Goal: Book appointment/travel/reservation

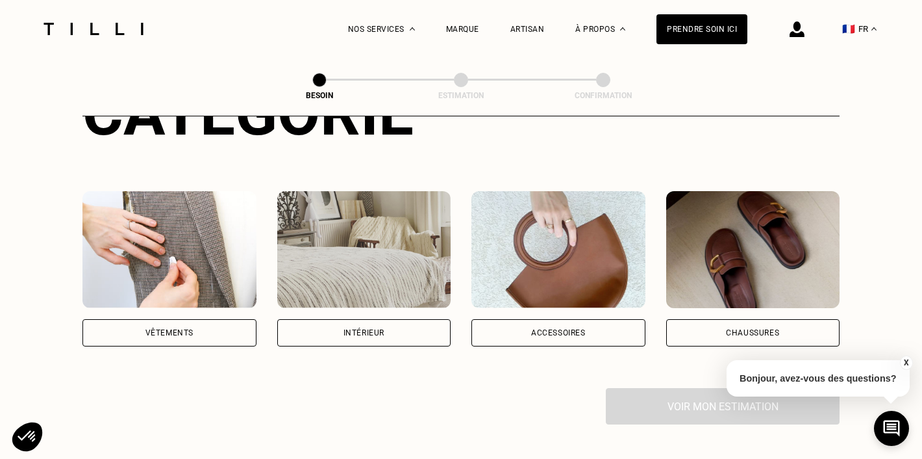
click at [382, 329] on div "Intérieur" at bounding box center [364, 333] width 41 height 8
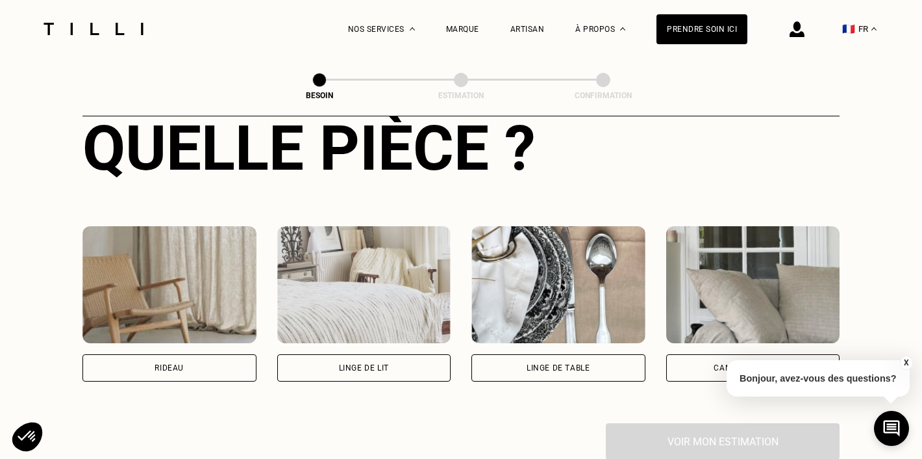
scroll to position [537, 0]
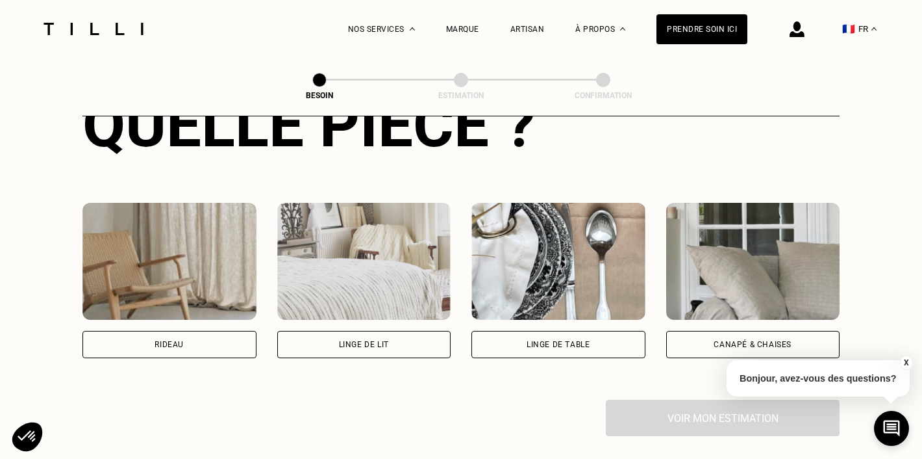
click at [173, 331] on div "Rideau" at bounding box center [169, 344] width 174 height 27
select select "FR"
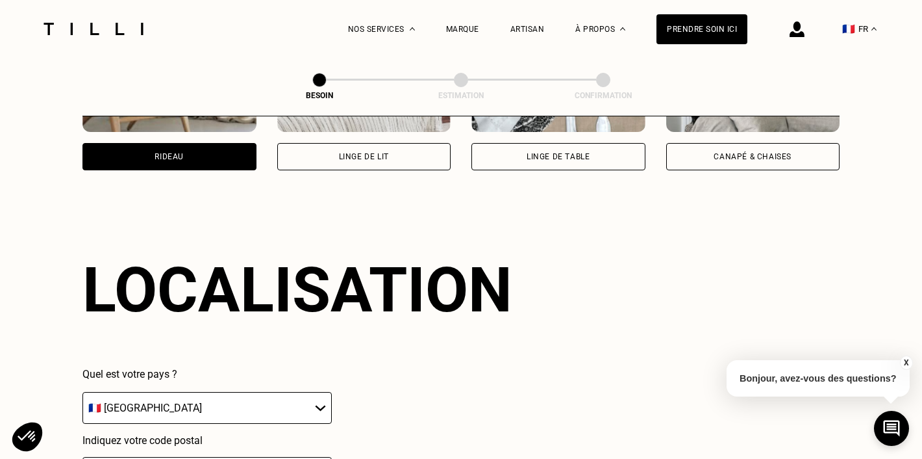
scroll to position [775, 0]
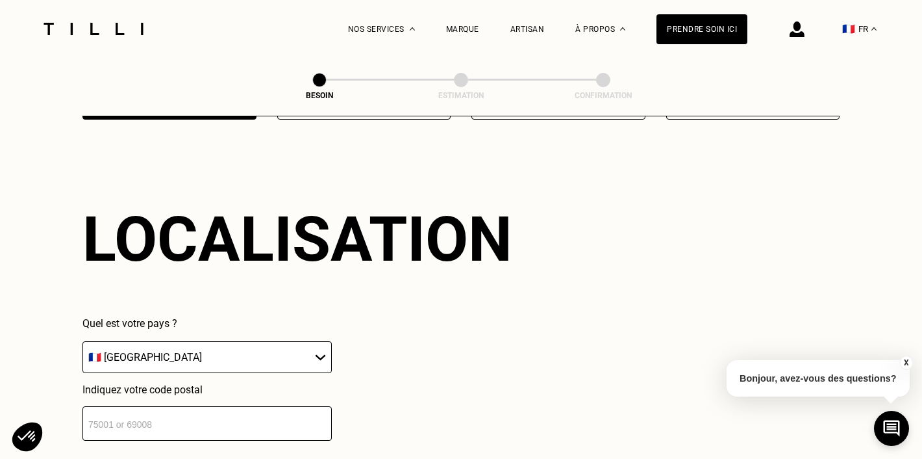
click at [211, 415] on input "number" at bounding box center [206, 423] width 249 height 34
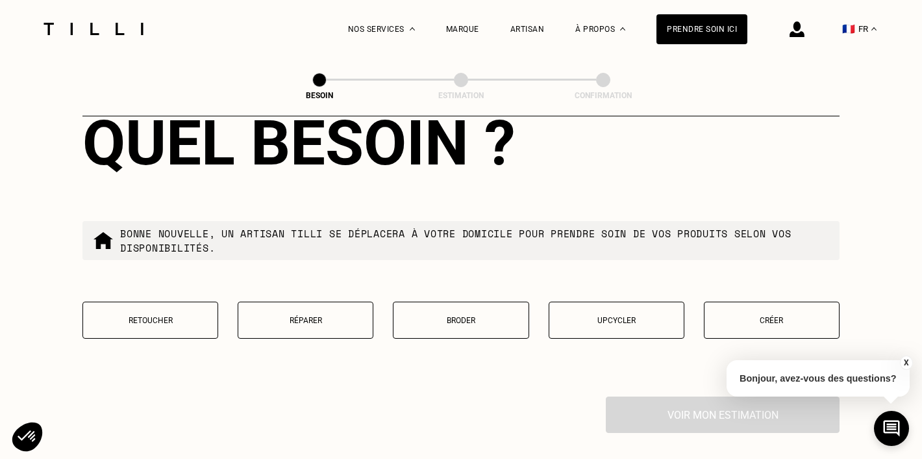
scroll to position [1193, 0]
type input "92600"
click at [165, 315] on p "Retoucher" at bounding box center [150, 319] width 121 height 9
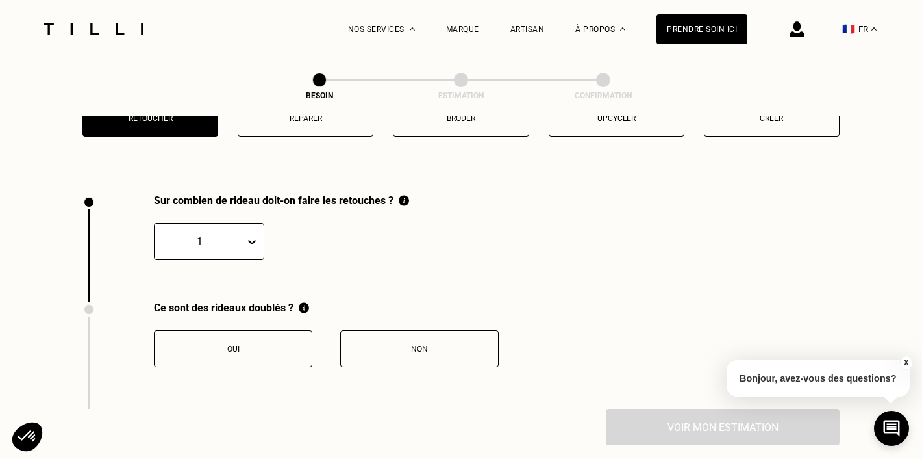
scroll to position [1427, 0]
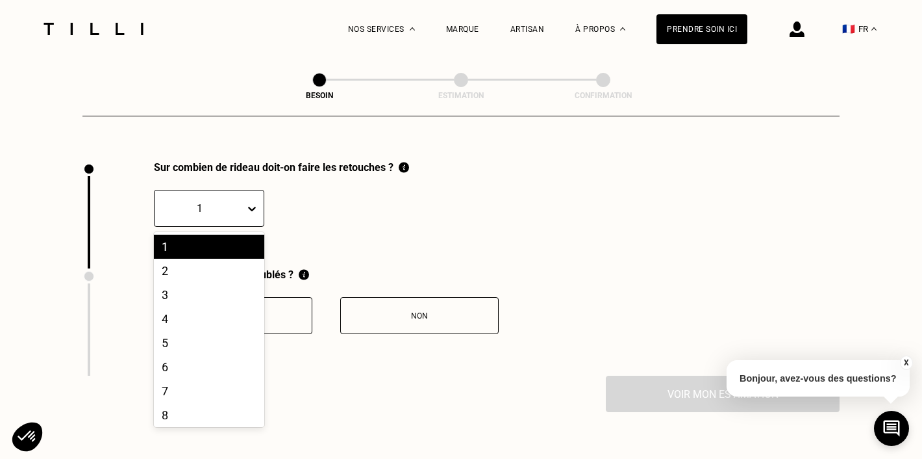
click at [253, 207] on icon at bounding box center [252, 209] width 8 height 5
click at [218, 258] on div "2" at bounding box center [209, 270] width 110 height 24
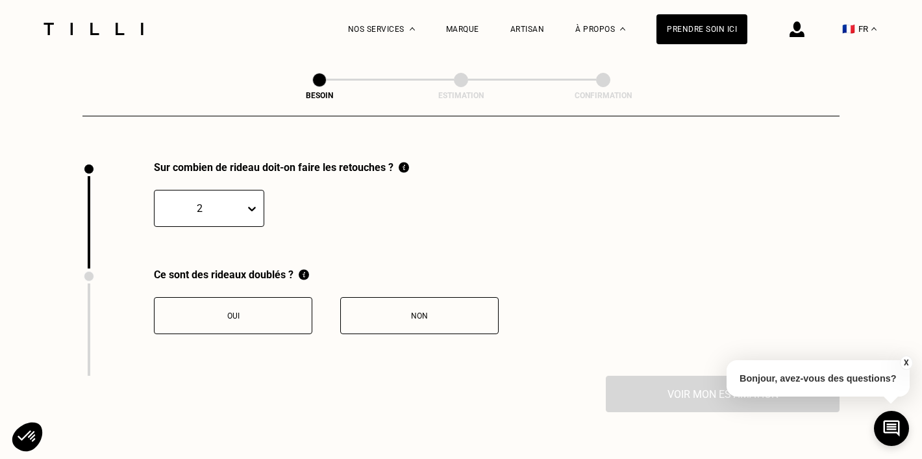
click at [377, 311] on div "Non" at bounding box center [419, 315] width 144 height 9
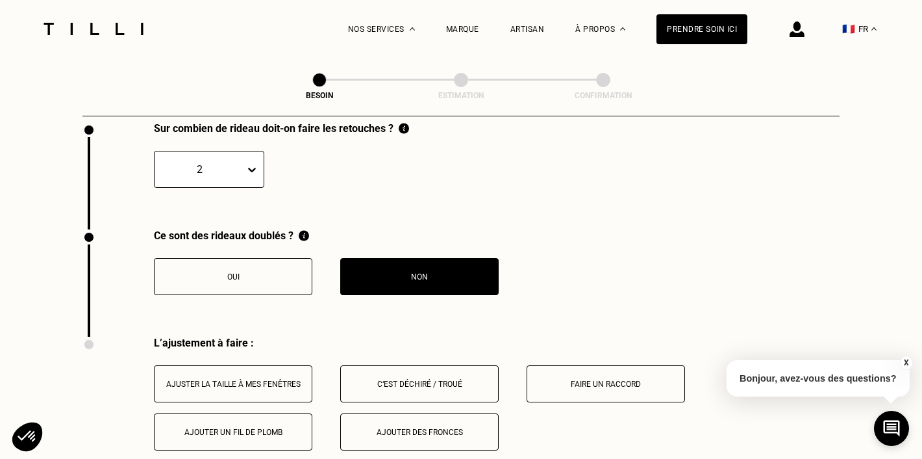
scroll to position [1465, 0]
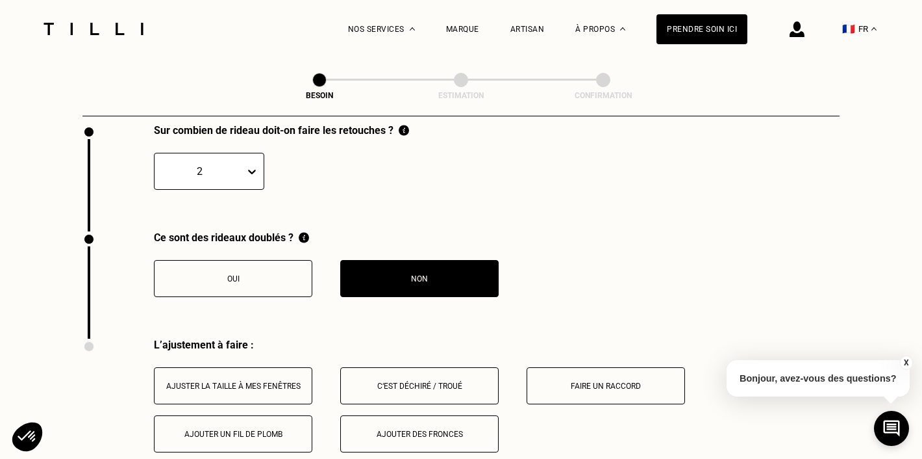
click at [276, 381] on div "Ajuster la taille à mes fenêtres" at bounding box center [233, 385] width 144 height 9
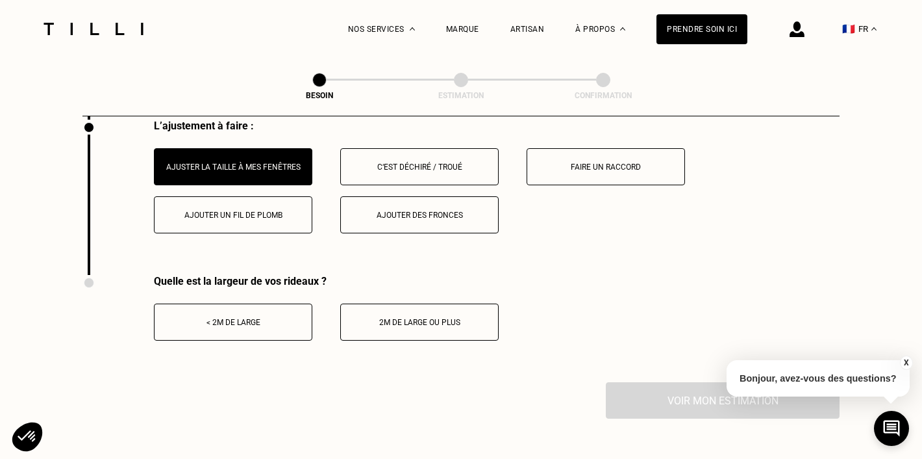
scroll to position [1685, 0]
click at [239, 316] on div "< 2m de large" at bounding box center [233, 320] width 144 height 9
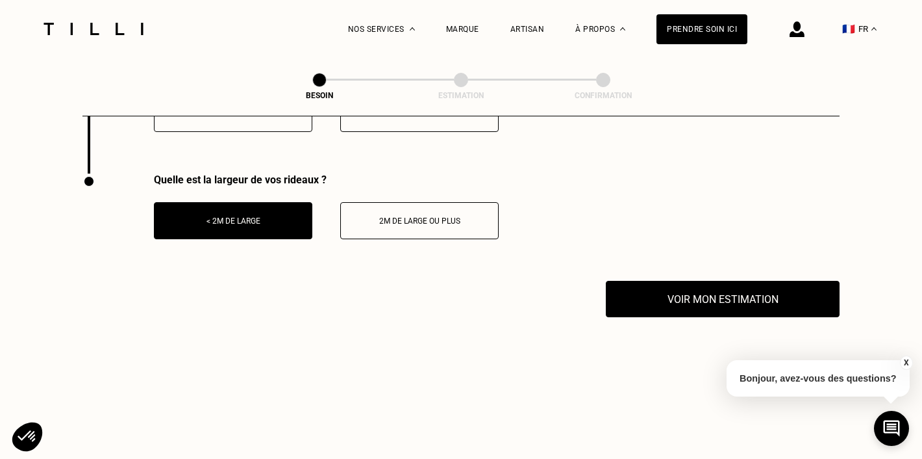
scroll to position [1814, 0]
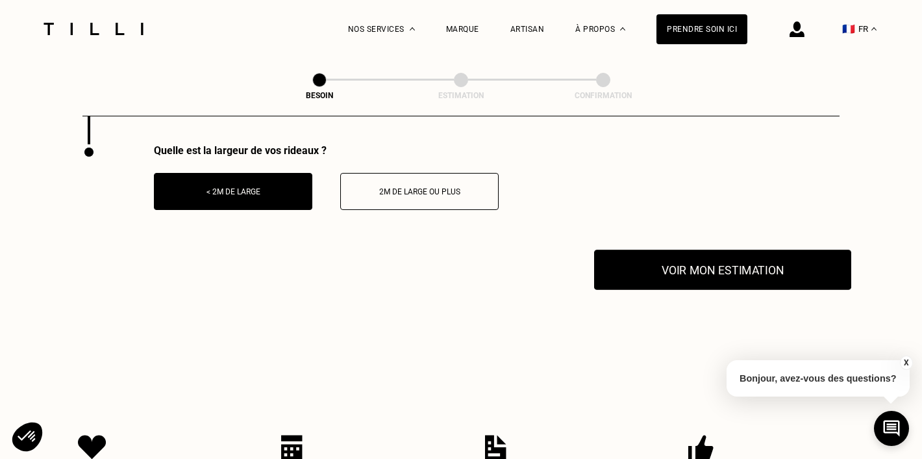
click at [703, 255] on button "Voir mon estimation" at bounding box center [722, 269] width 257 height 40
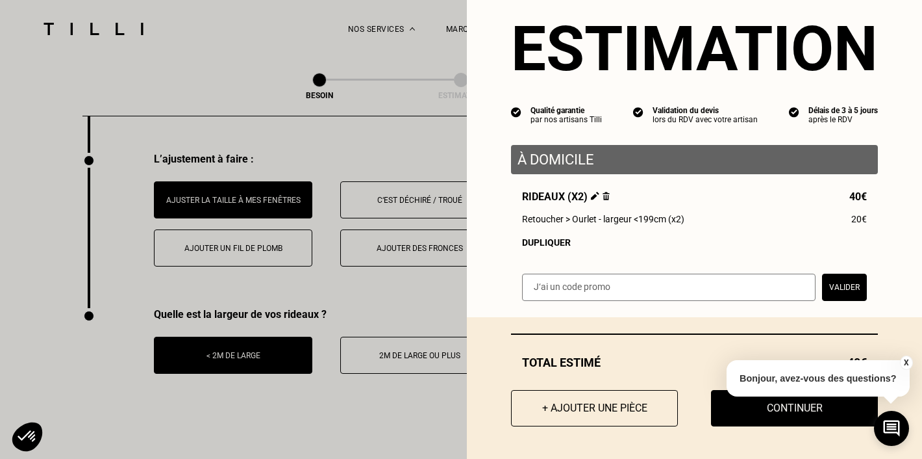
scroll to position [1646, 0]
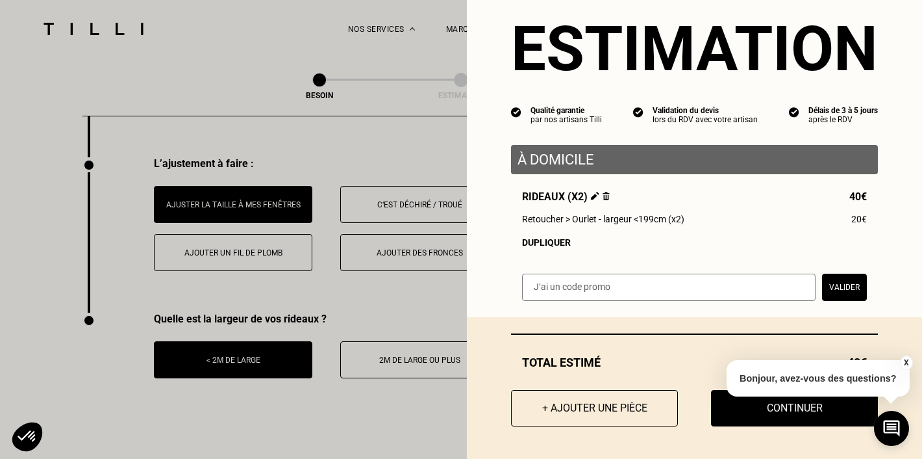
click at [605, 194] on img at bounding box center [606, 196] width 7 height 8
click at [904, 362] on button "X" at bounding box center [905, 362] width 13 height 14
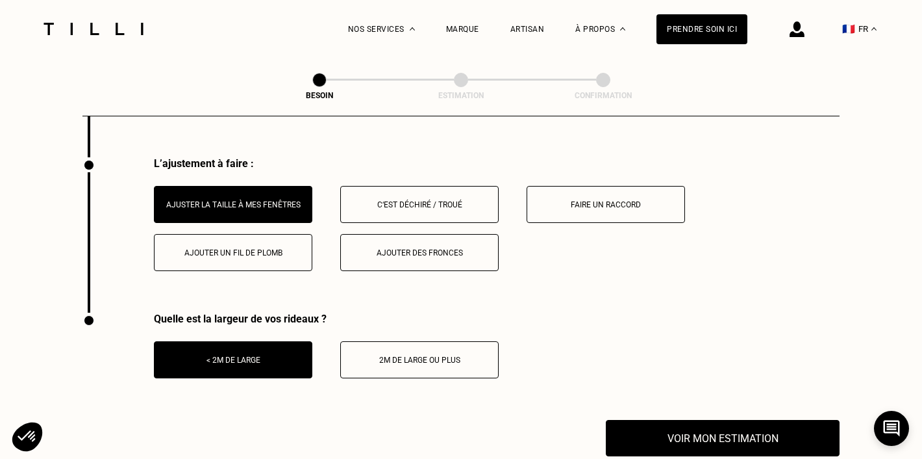
click at [432, 355] on div "2m de large ou plus" at bounding box center [419, 359] width 144 height 9
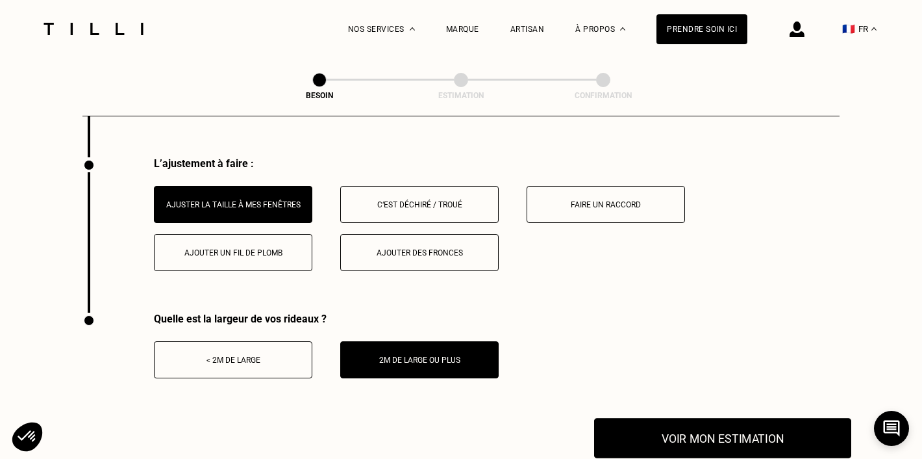
click at [744, 426] on button "Voir mon estimation" at bounding box center [722, 438] width 257 height 40
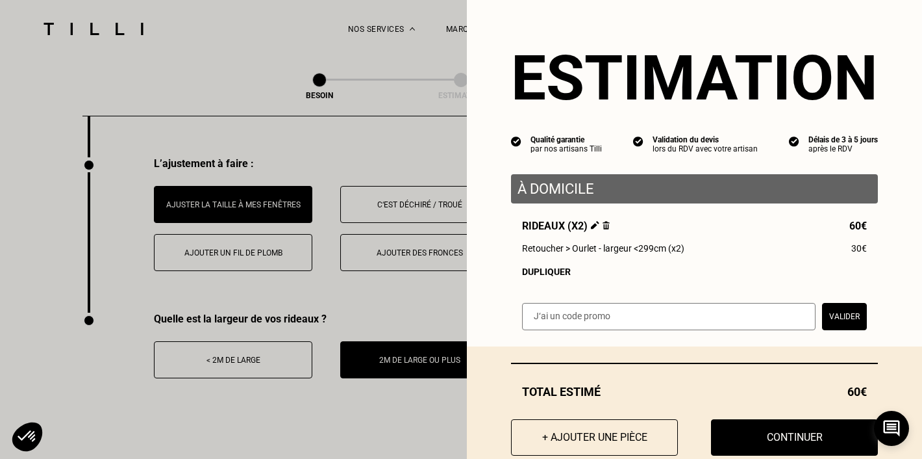
scroll to position [29, 0]
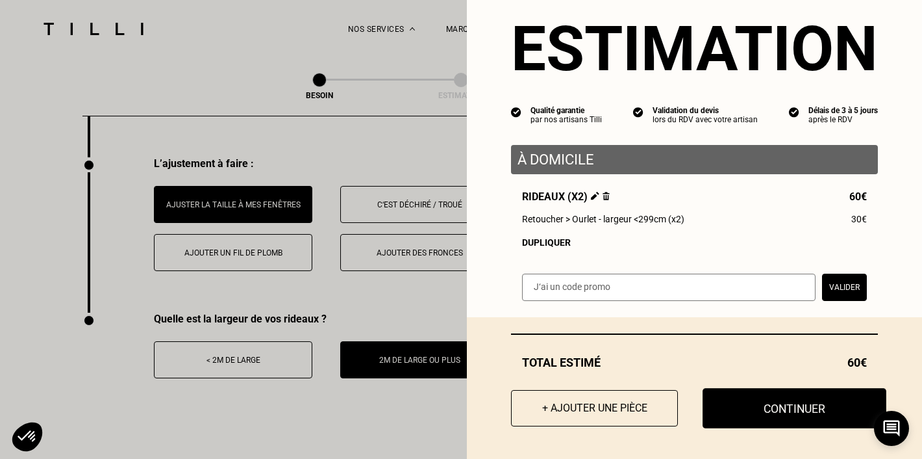
click at [788, 403] on button "Continuer" at bounding box center [795, 408] width 184 height 40
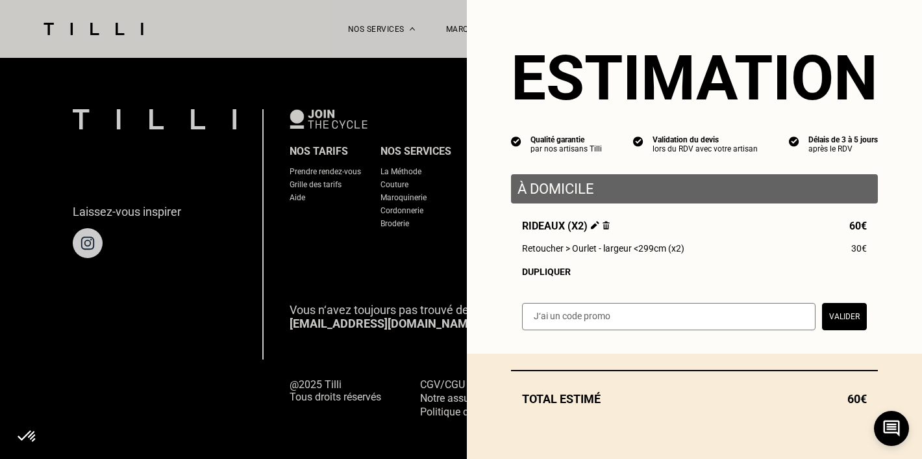
scroll to position [0, 0]
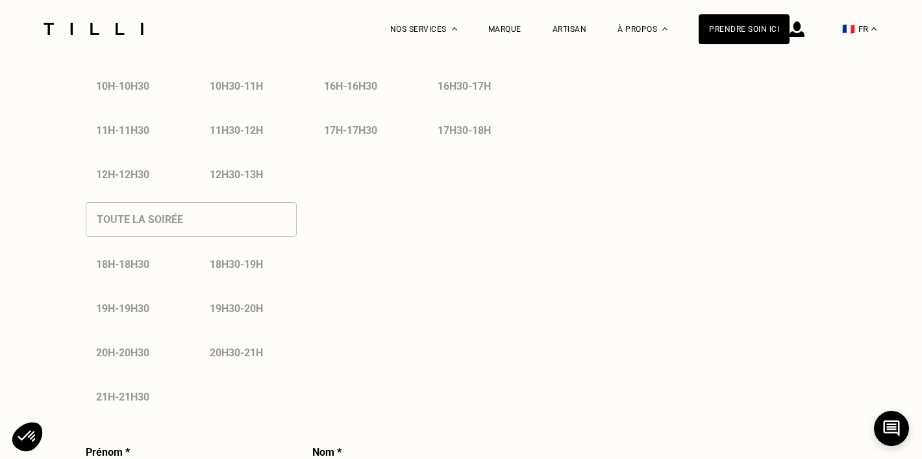
select select "FR"
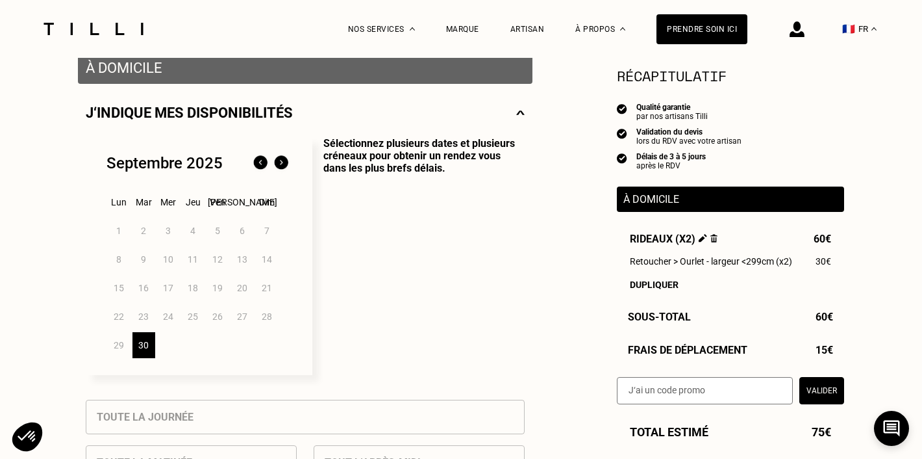
scroll to position [268, 0]
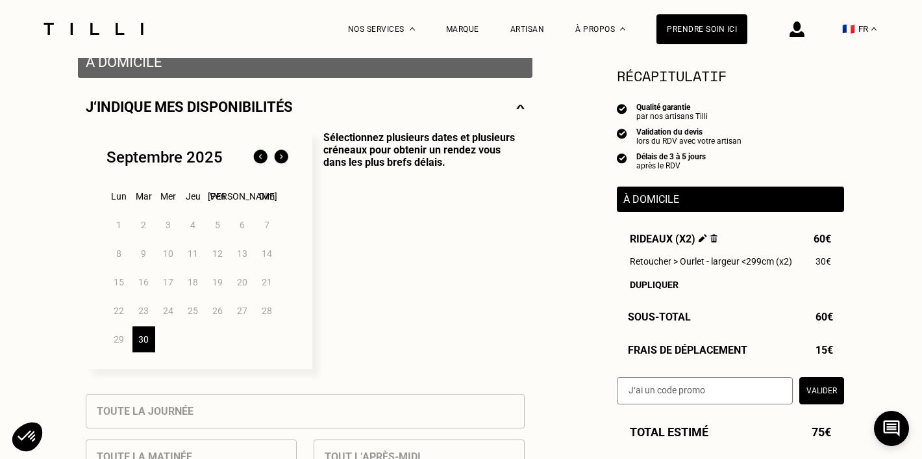
click at [281, 156] on img at bounding box center [281, 157] width 21 height 21
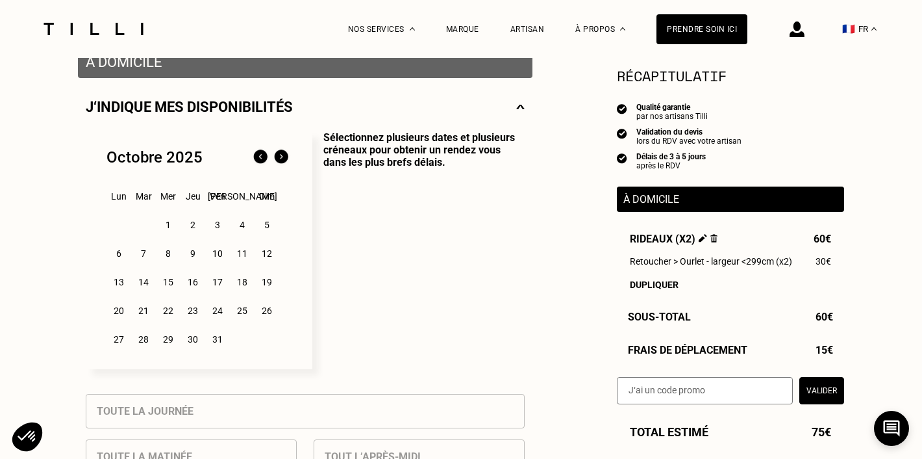
click at [171, 224] on div "1" at bounding box center [168, 225] width 23 height 26
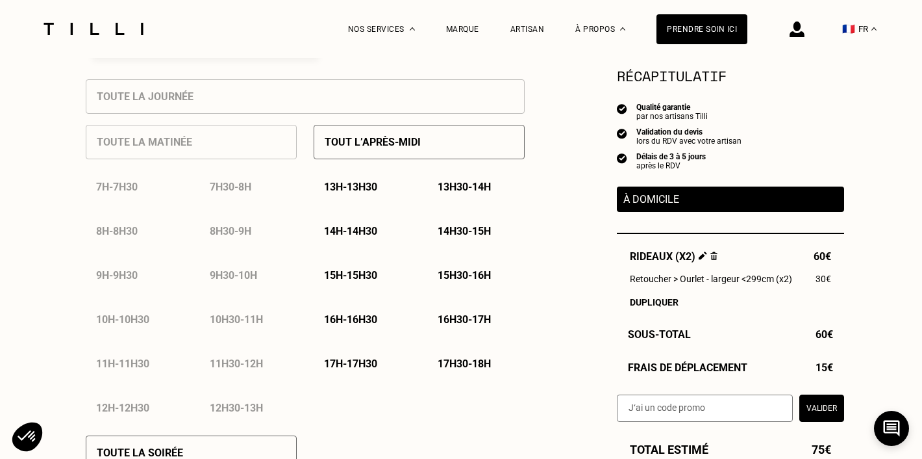
scroll to position [607, 0]
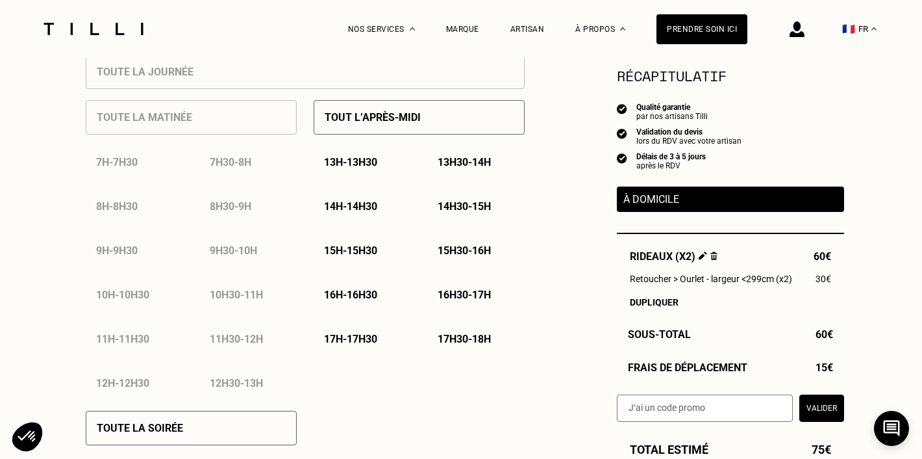
click at [160, 122] on div "Toute la matinée 7h - 7h30 7h30 - 8h 8h - 8h30 8h30 - 9h 9h - 9h30 9h30 - 10h 1…" at bounding box center [191, 244] width 211 height 310
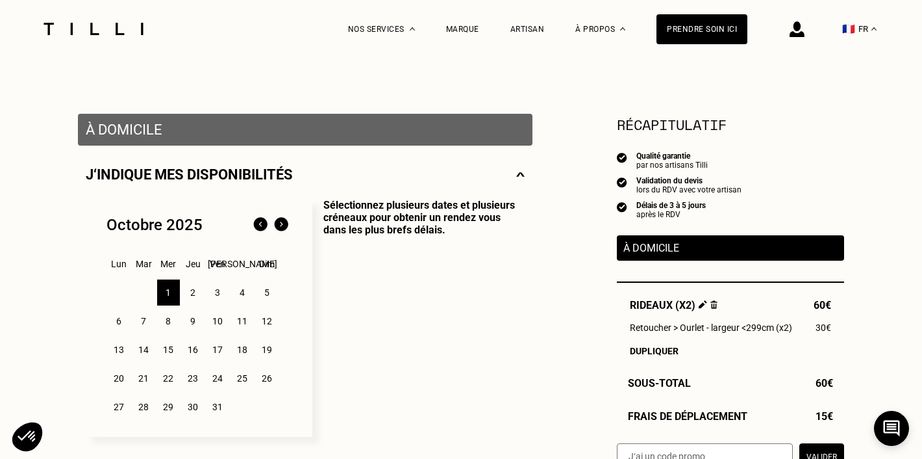
scroll to position [196, 0]
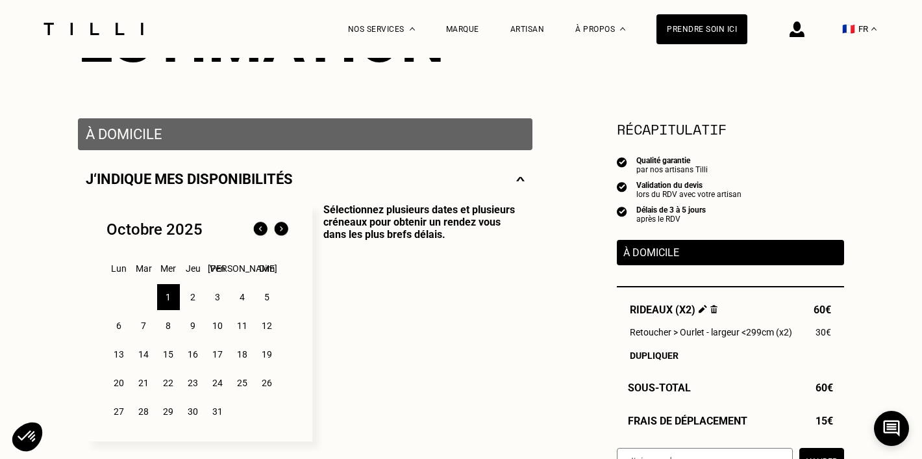
click at [190, 297] on div "2" at bounding box center [193, 297] width 23 height 26
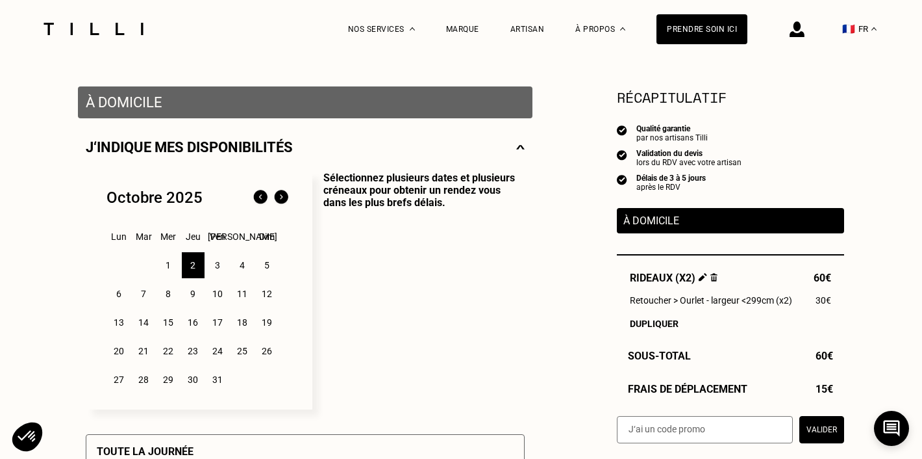
scroll to position [269, 0]
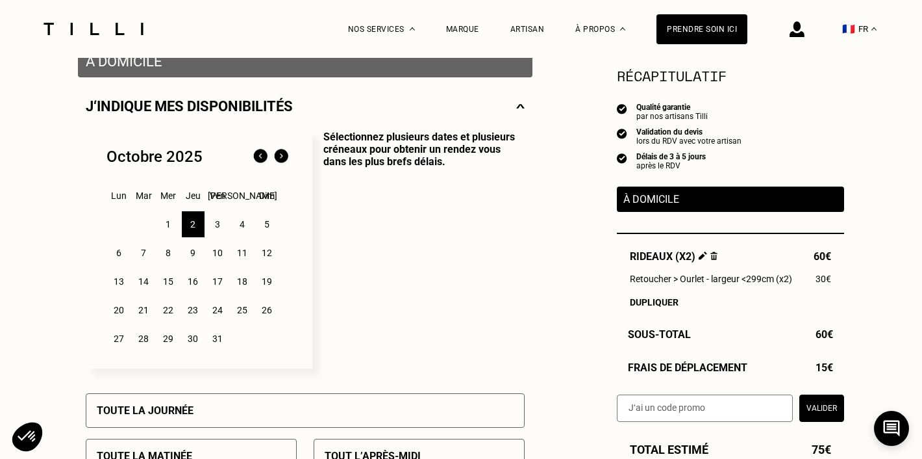
click at [168, 225] on div "1" at bounding box center [168, 224] width 23 height 26
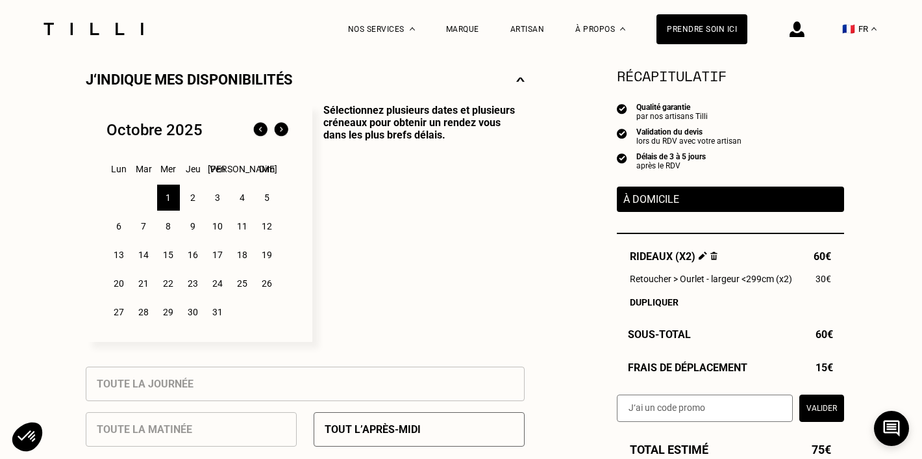
scroll to position [293, 0]
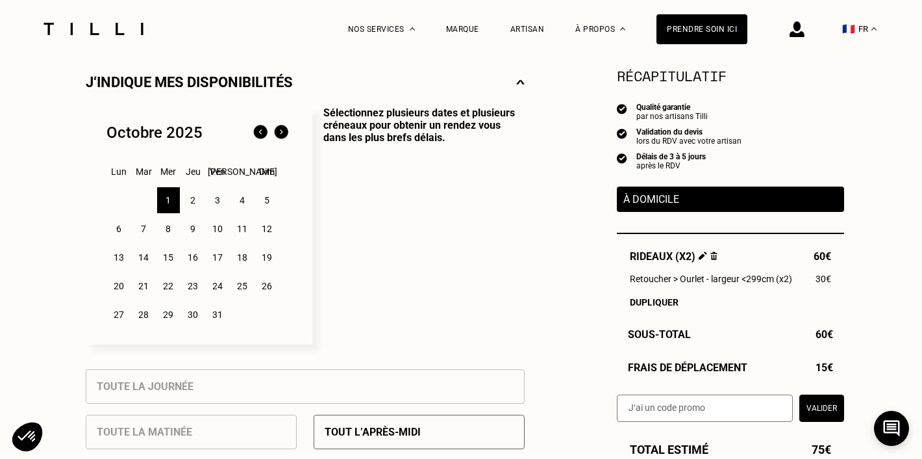
click at [218, 199] on div "3" at bounding box center [218, 200] width 23 height 26
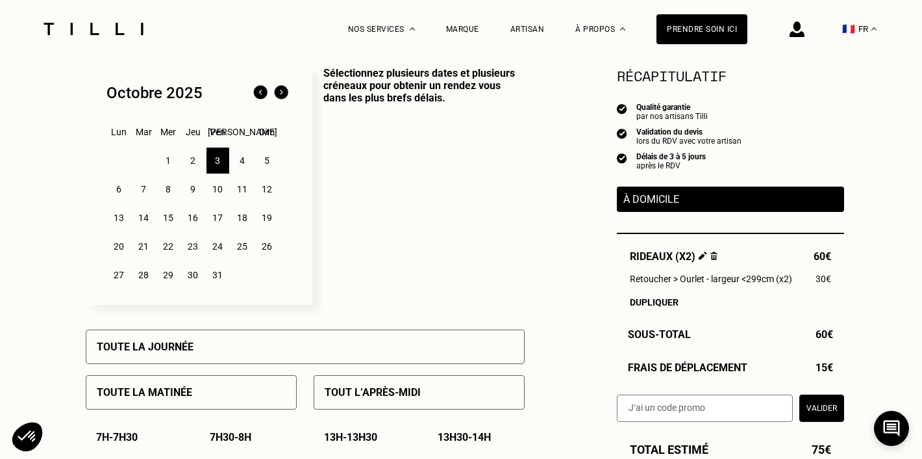
scroll to position [332, 0]
click at [243, 163] on div "4" at bounding box center [242, 161] width 23 height 26
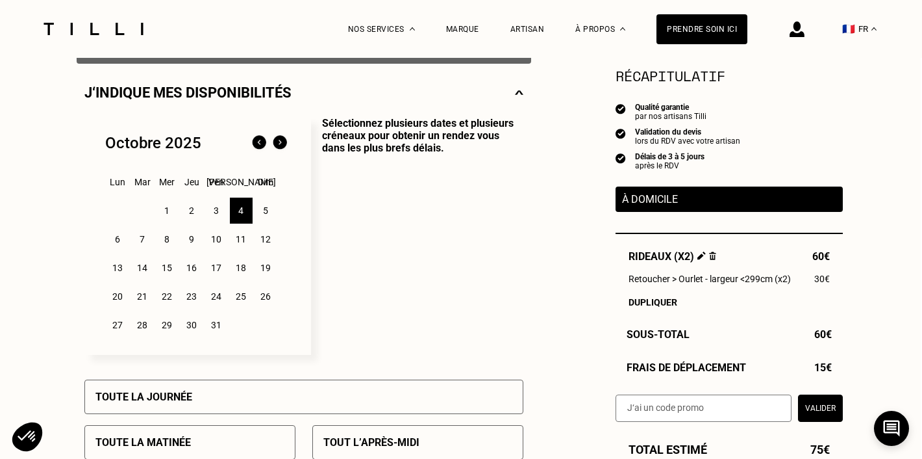
scroll to position [452, 1]
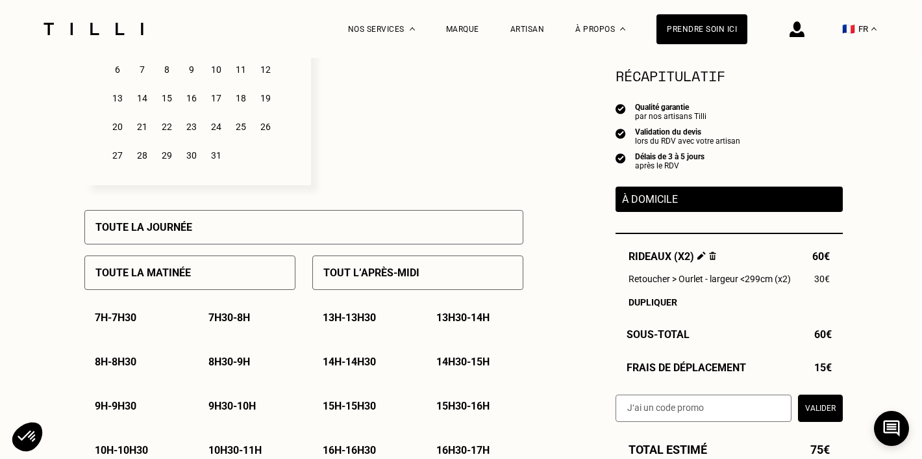
click at [480, 317] on p "13h30 - 14h" at bounding box center [462, 317] width 53 height 12
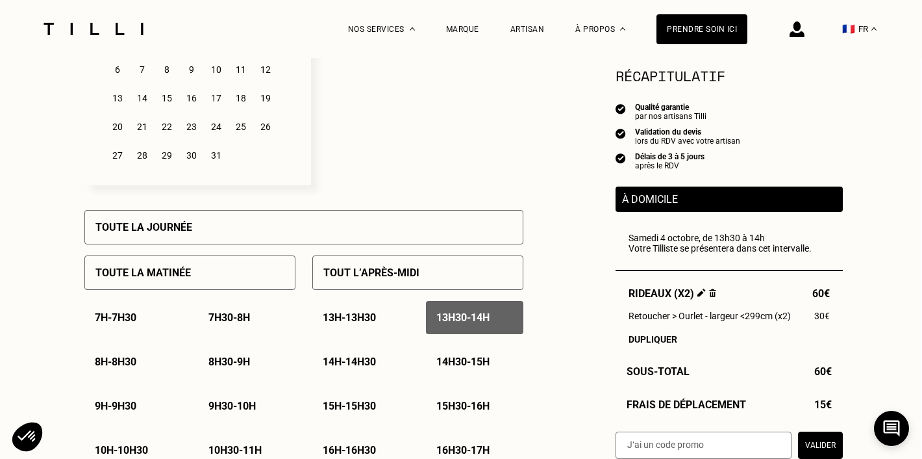
click at [486, 366] on p "14h30 - 15h" at bounding box center [462, 361] width 53 height 12
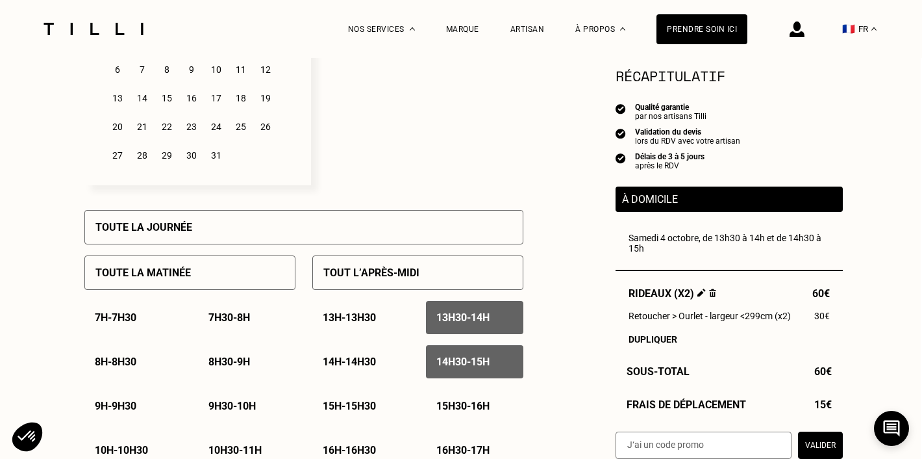
click at [361, 406] on p "15h - 15h30" at bounding box center [349, 405] width 53 height 12
click at [369, 403] on p "15h - 15h30" at bounding box center [349, 405] width 53 height 12
click at [464, 366] on p "14h30 - 15h" at bounding box center [462, 361] width 53 height 12
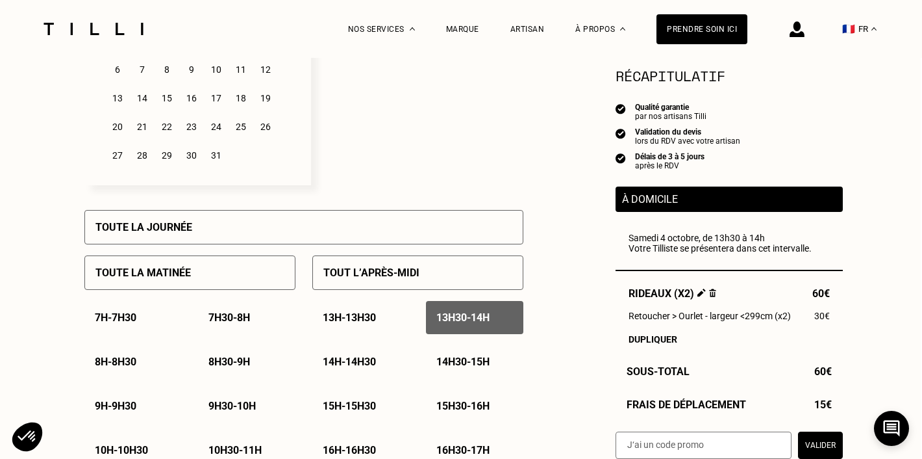
click at [483, 307] on div "13h30 - 14h" at bounding box center [474, 317] width 97 height 33
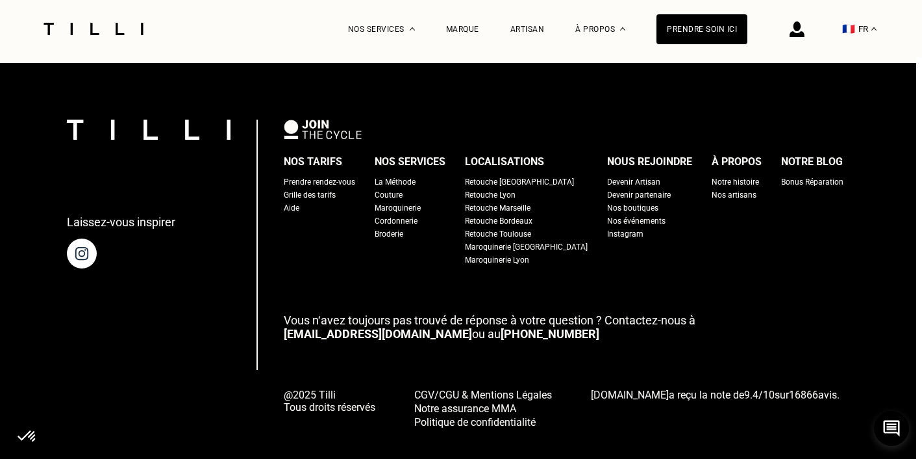
scroll to position [2126, 3]
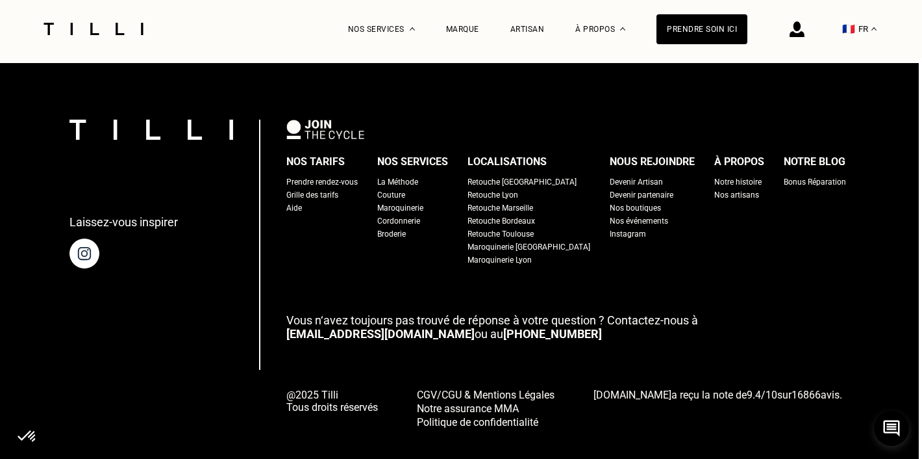
click at [418, 175] on div "La Méthode" at bounding box center [397, 181] width 41 height 13
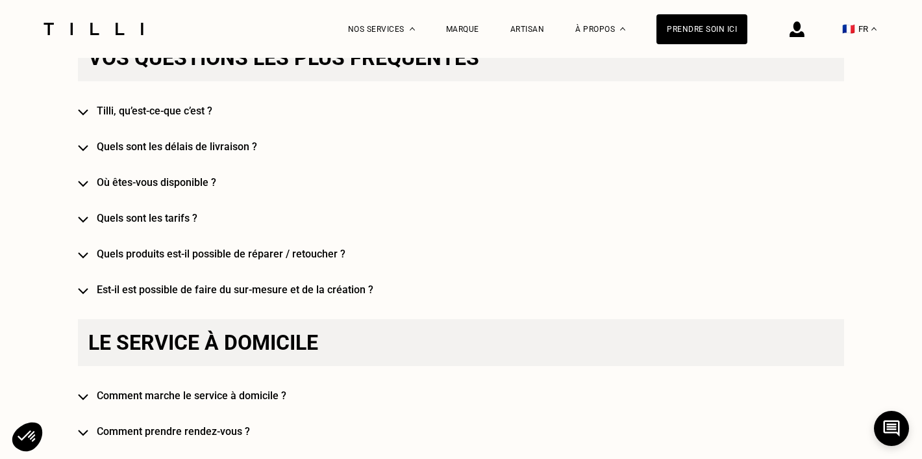
scroll to position [828, 0]
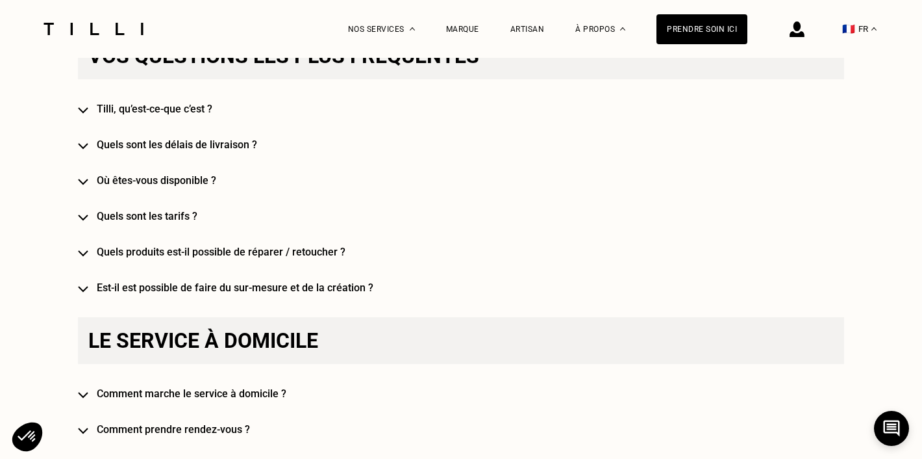
click at [236, 147] on h4 "Quels sont les délais de livraison ?" at bounding box center [480, 144] width 766 height 12
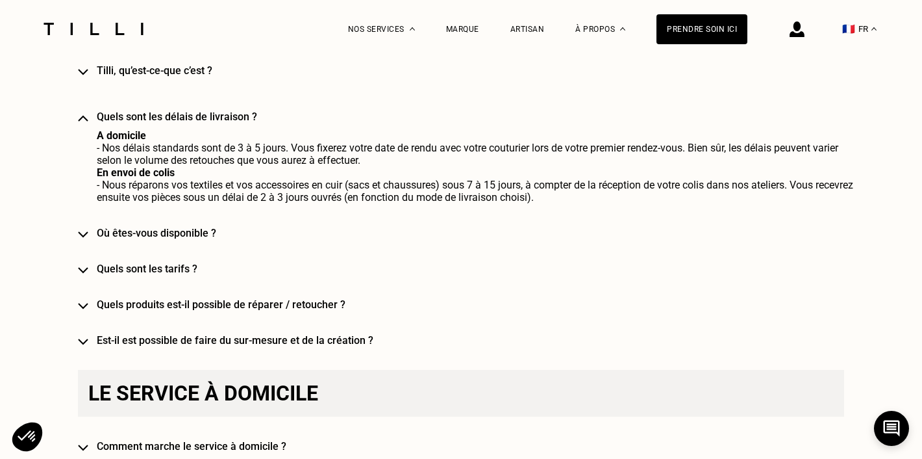
scroll to position [869, 0]
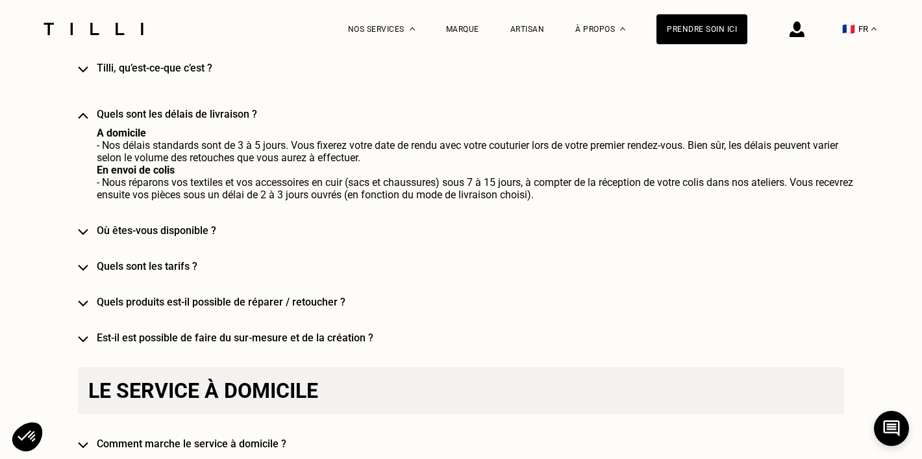
click at [184, 231] on h4 "Où êtes-vous disponible ?" at bounding box center [480, 230] width 766 height 12
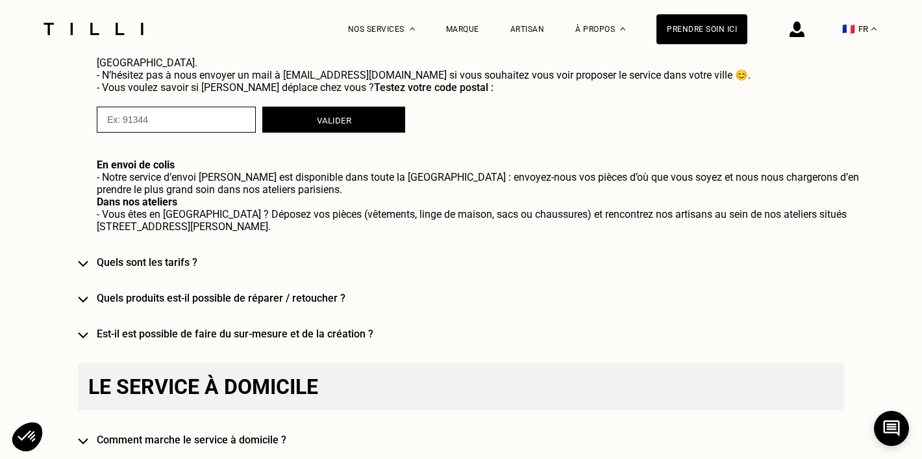
scroll to position [1120, 0]
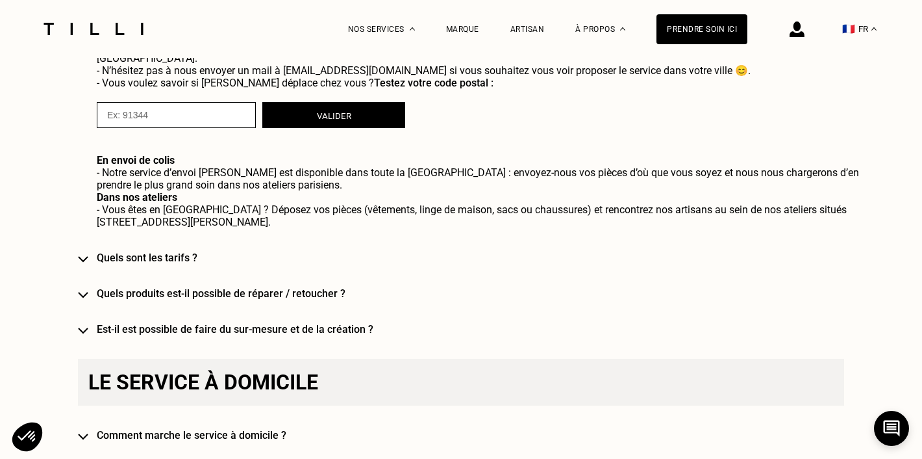
click at [171, 251] on h4 "Quels sont les tarifs ?" at bounding box center [480, 257] width 766 height 12
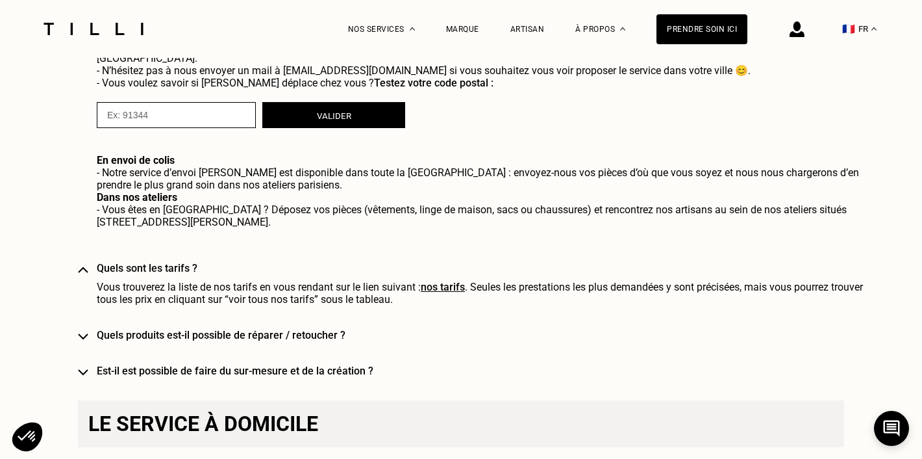
click at [188, 321] on div "Vos questions les plus fréquentes [PERSON_NAME], qu’est-ce-que c’est ? Quels so…" at bounding box center [461, 59] width 766 height 636
click at [185, 329] on h4 "Quels produits est-il possible de réparer / retoucher ?" at bounding box center [480, 335] width 766 height 12
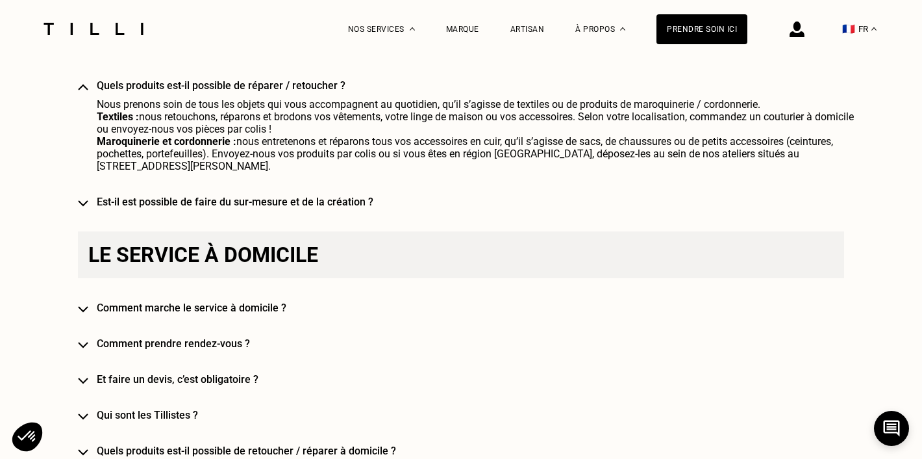
scroll to position [1381, 0]
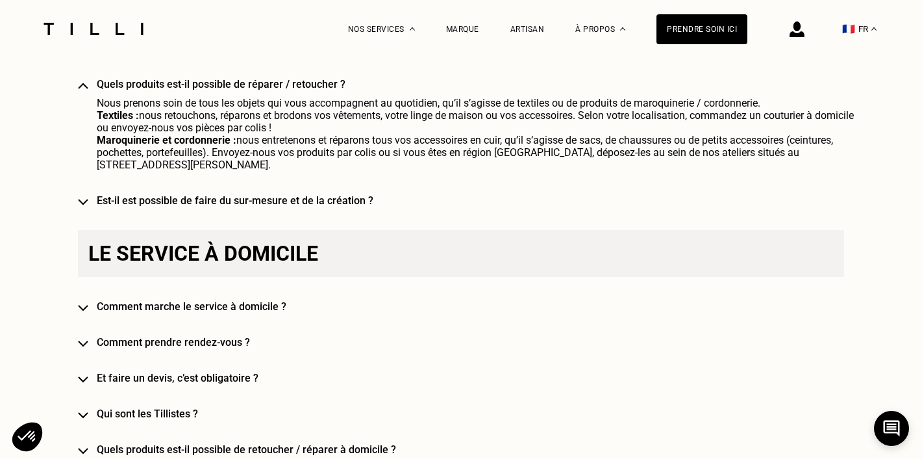
click at [199, 300] on h4 "Comment marche le service à domicile ?" at bounding box center [480, 306] width 766 height 12
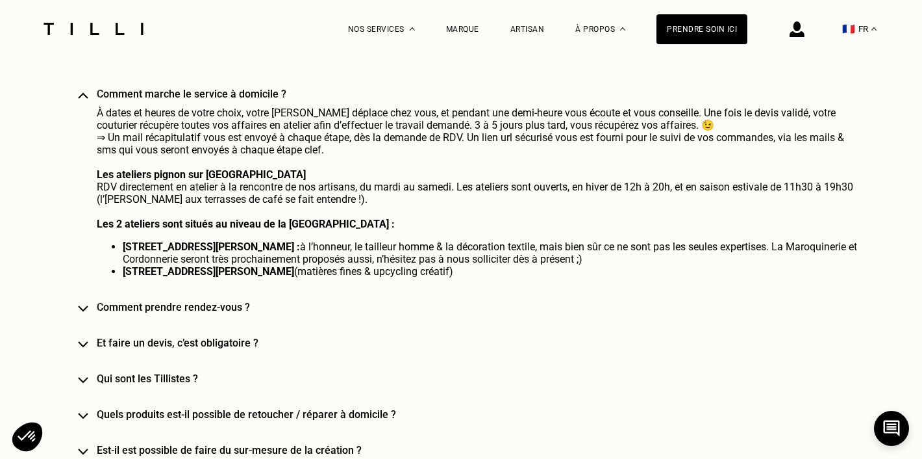
scroll to position [1604, 0]
click at [198, 300] on h4 "Comment prendre rendez-vous ?" at bounding box center [480, 306] width 766 height 12
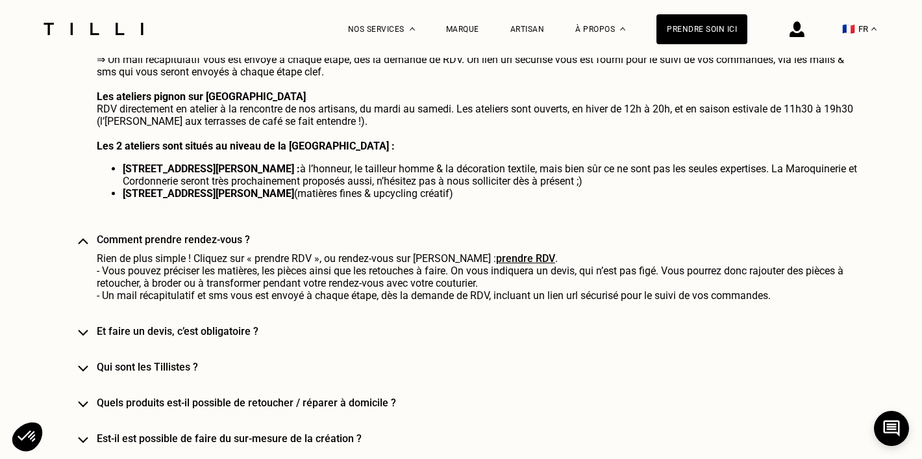
scroll to position [1683, 0]
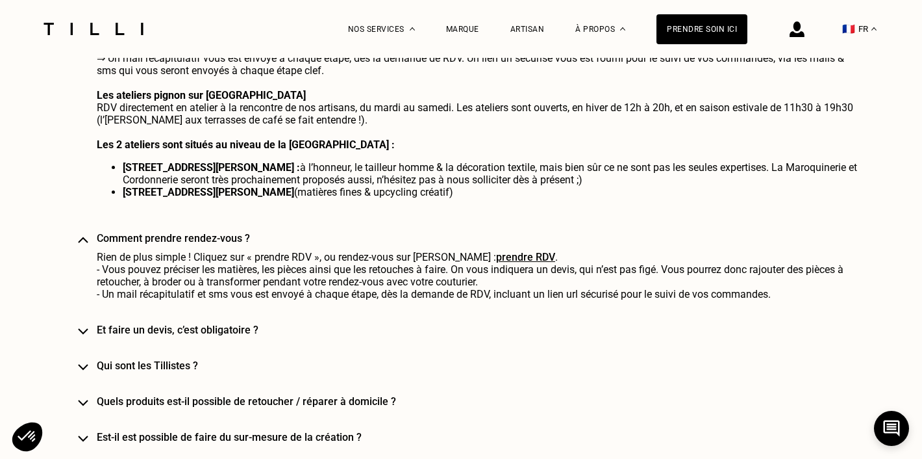
click at [231, 323] on h4 "Et faire un devis, c’est obligatoire ?" at bounding box center [480, 329] width 766 height 12
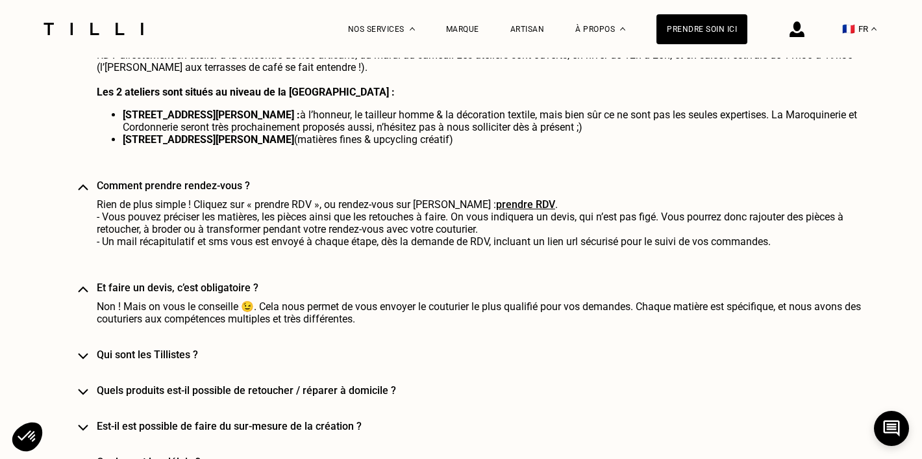
scroll to position [1736, 0]
click at [194, 281] on h4 "Et faire un devis, c’est obligatoire ?" at bounding box center [480, 287] width 766 height 12
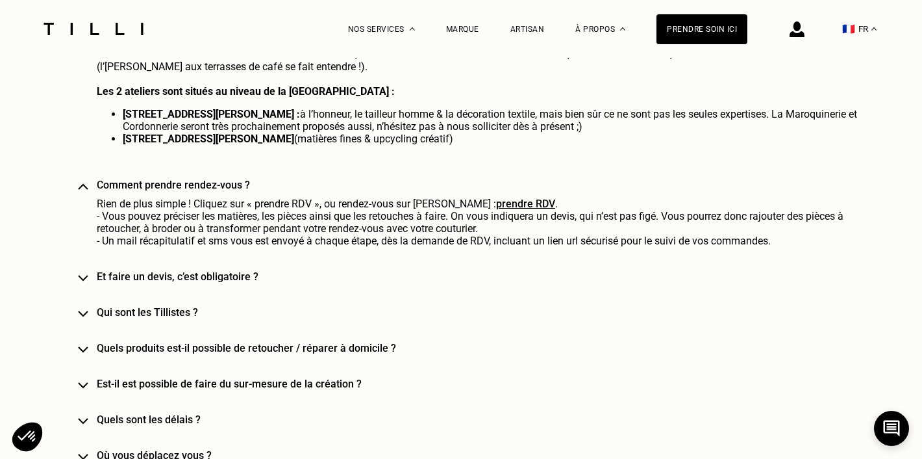
click at [176, 306] on h4 "Qui sont les Tillistes ?" at bounding box center [480, 312] width 766 height 12
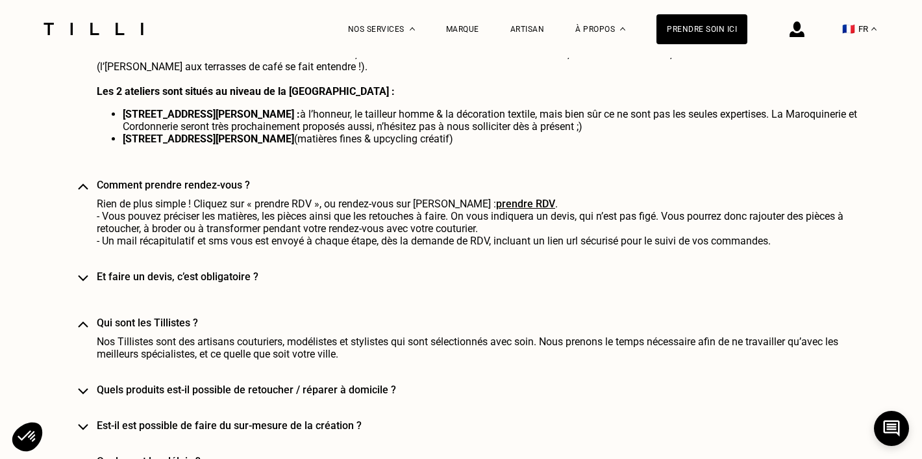
click at [170, 316] on h4 "Qui sont les Tillistes ?" at bounding box center [480, 322] width 766 height 12
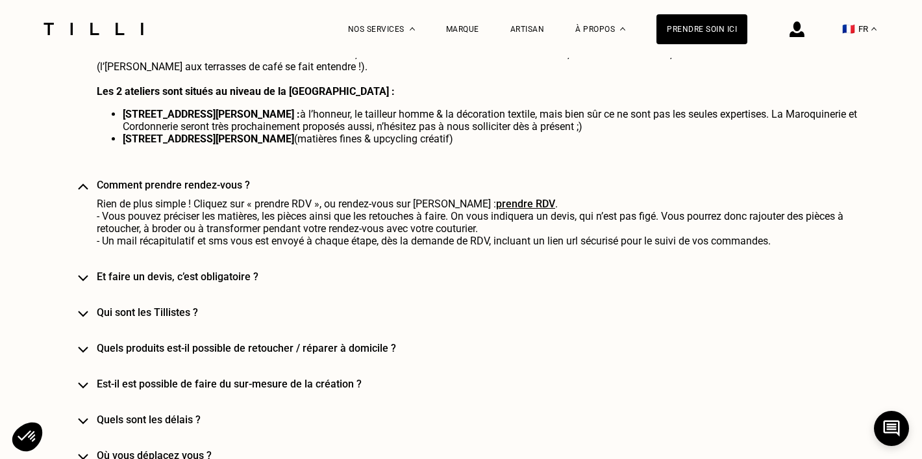
click at [183, 342] on h4 "Quels produits est-il possible de retoucher / réparer à domicile ?" at bounding box center [480, 348] width 766 height 12
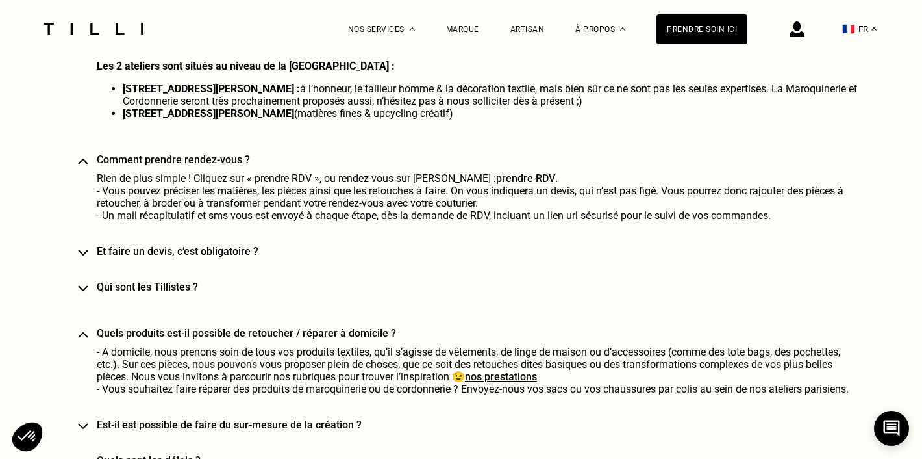
scroll to position [1763, 0]
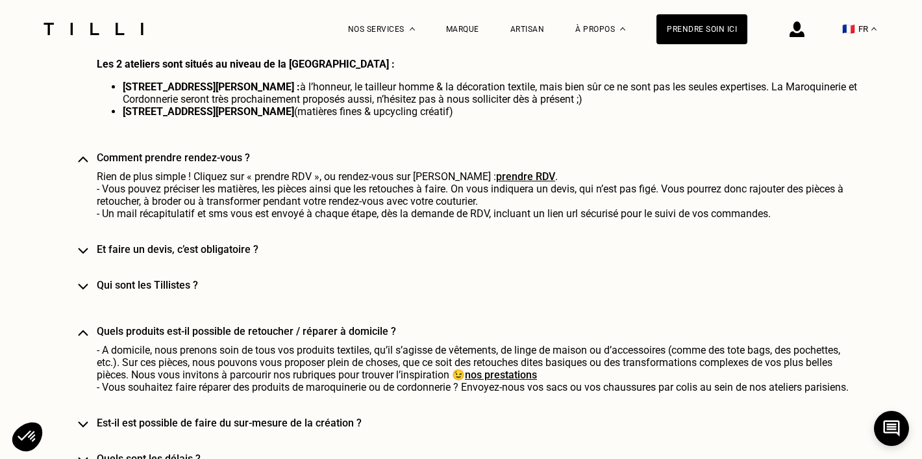
click at [163, 325] on h4 "Quels produits est-il possible de retoucher / réparer à domicile ?" at bounding box center [480, 331] width 766 height 12
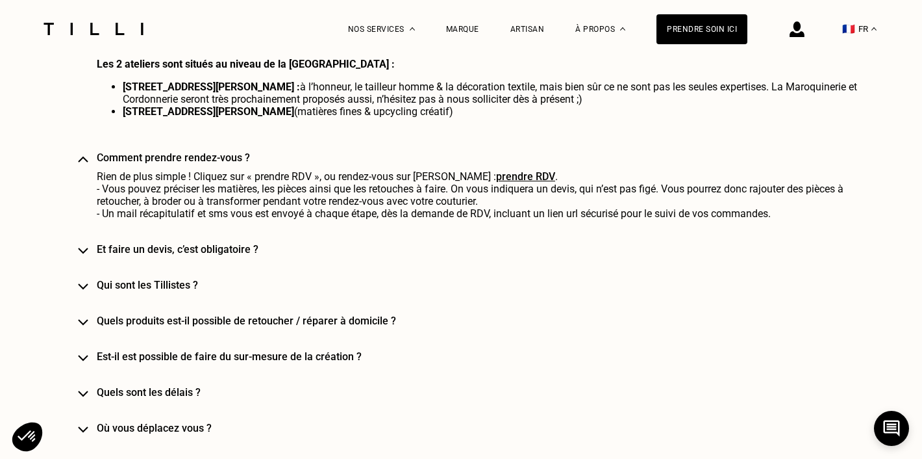
click at [156, 386] on h4 "Quels sont les délais ?" at bounding box center [480, 392] width 766 height 12
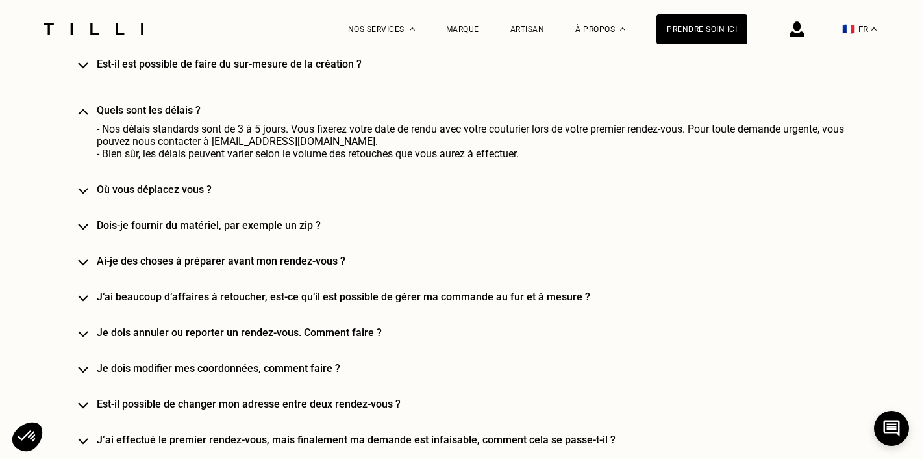
scroll to position [2056, 0]
click at [182, 182] on h4 "Où vous déplacez vous ?" at bounding box center [480, 188] width 766 height 12
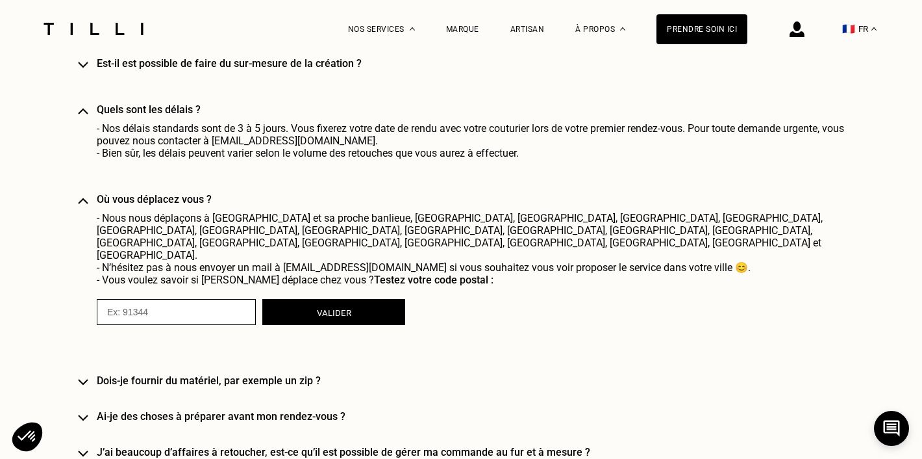
click at [199, 299] on input "numeric" at bounding box center [176, 312] width 159 height 26
type input "92600"
click at [329, 299] on button "Valider" at bounding box center [333, 312] width 143 height 26
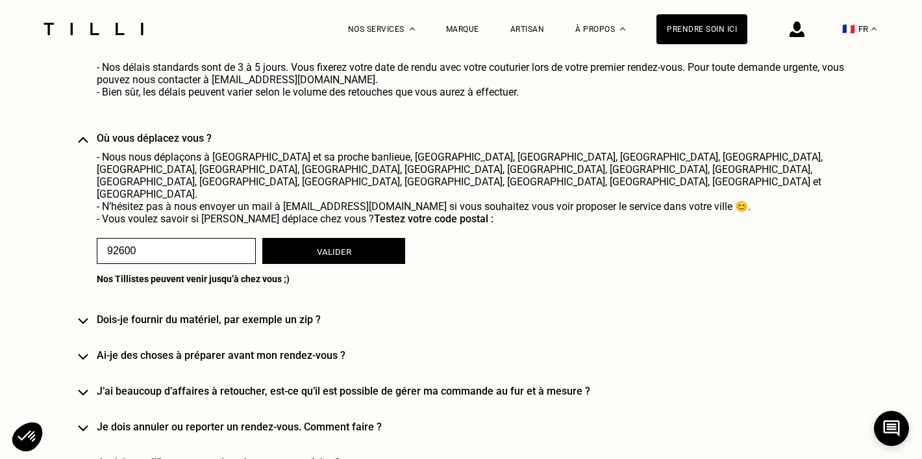
scroll to position [2118, 0]
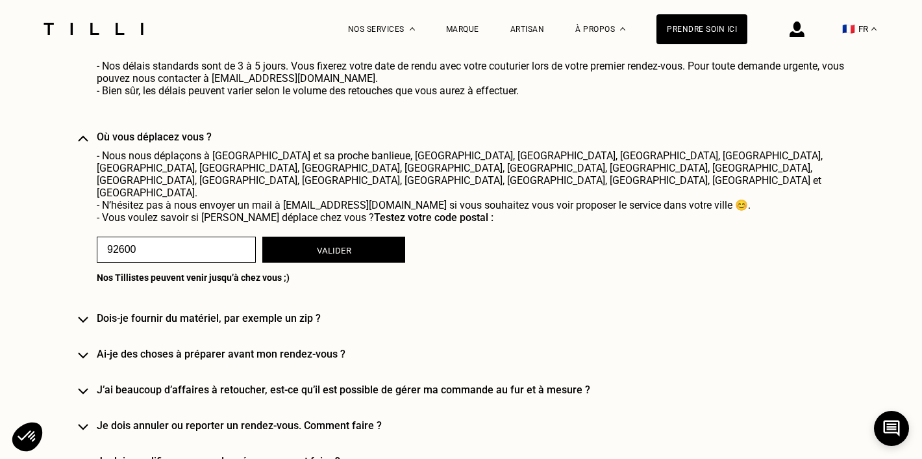
click at [295, 312] on h4 "Dois-je fournir du matériel, par exemple un zip ?" at bounding box center [480, 318] width 766 height 12
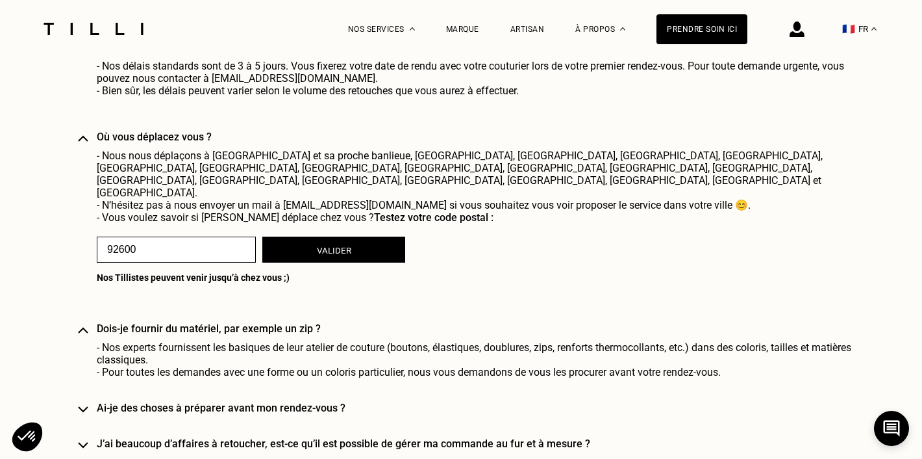
click at [292, 322] on h4 "Dois-je fournir du matériel, par exemple un zip ?" at bounding box center [480, 328] width 766 height 12
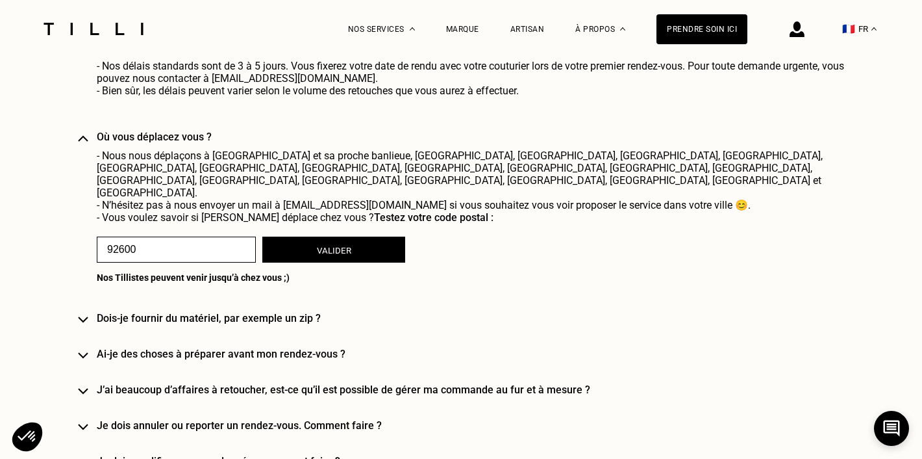
click at [309, 347] on h4 "Ai-je des choses à préparer avant mon rendez-vous ?" at bounding box center [480, 353] width 766 height 12
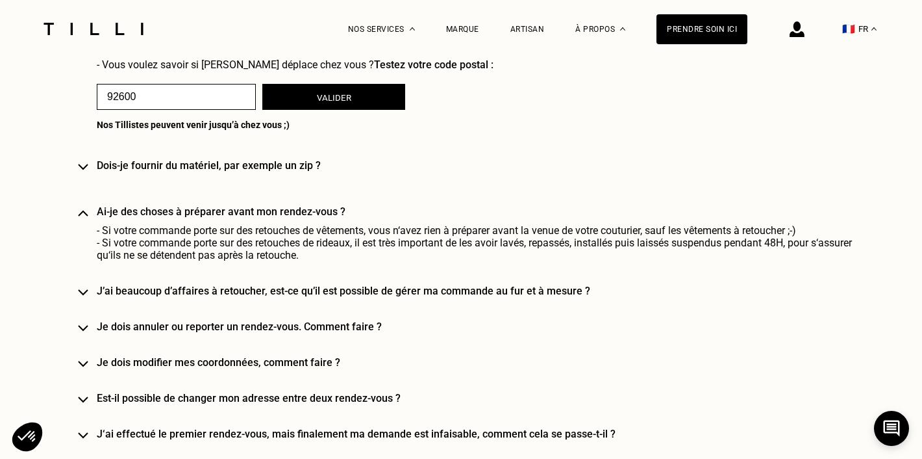
scroll to position [2268, 0]
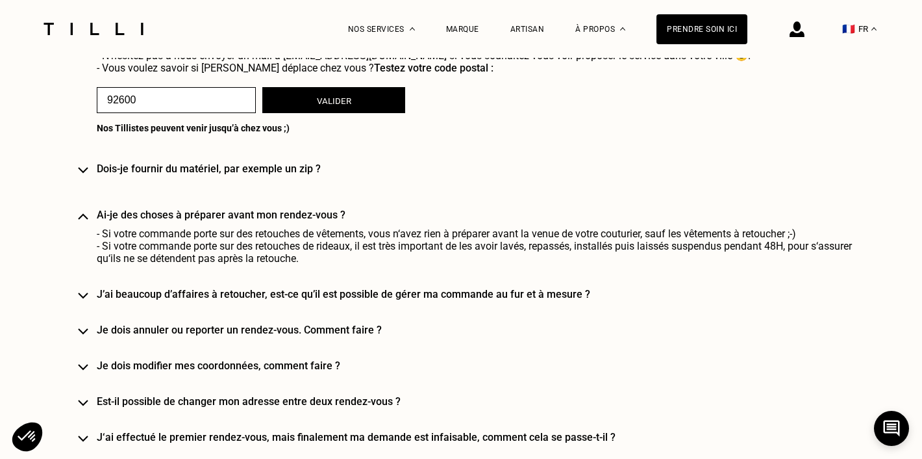
click at [366, 323] on h4 "Je dois annuler ou reporter un rendez-vous. Comment faire ?" at bounding box center [480, 329] width 766 height 12
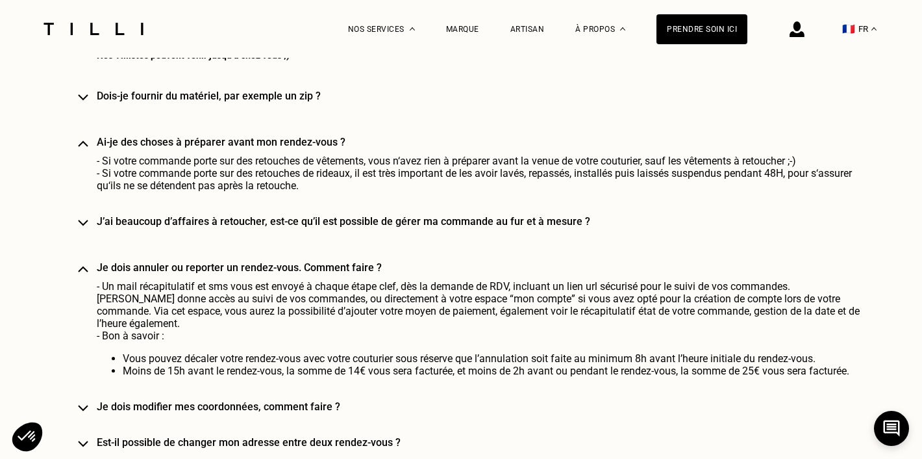
scroll to position [2348, 0]
